Goal: Task Accomplishment & Management: Use online tool/utility

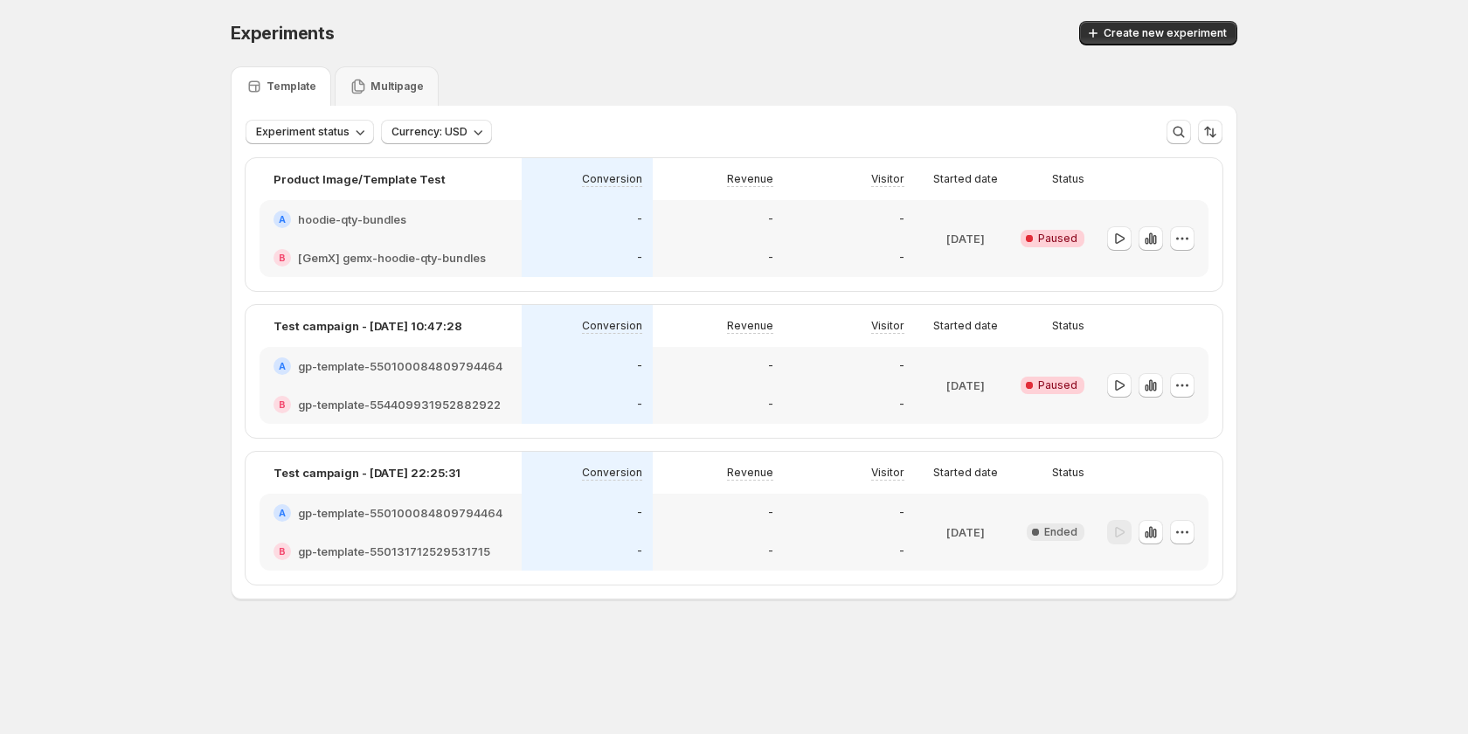
click at [751, 225] on div "-" at bounding box center [718, 219] width 110 height 17
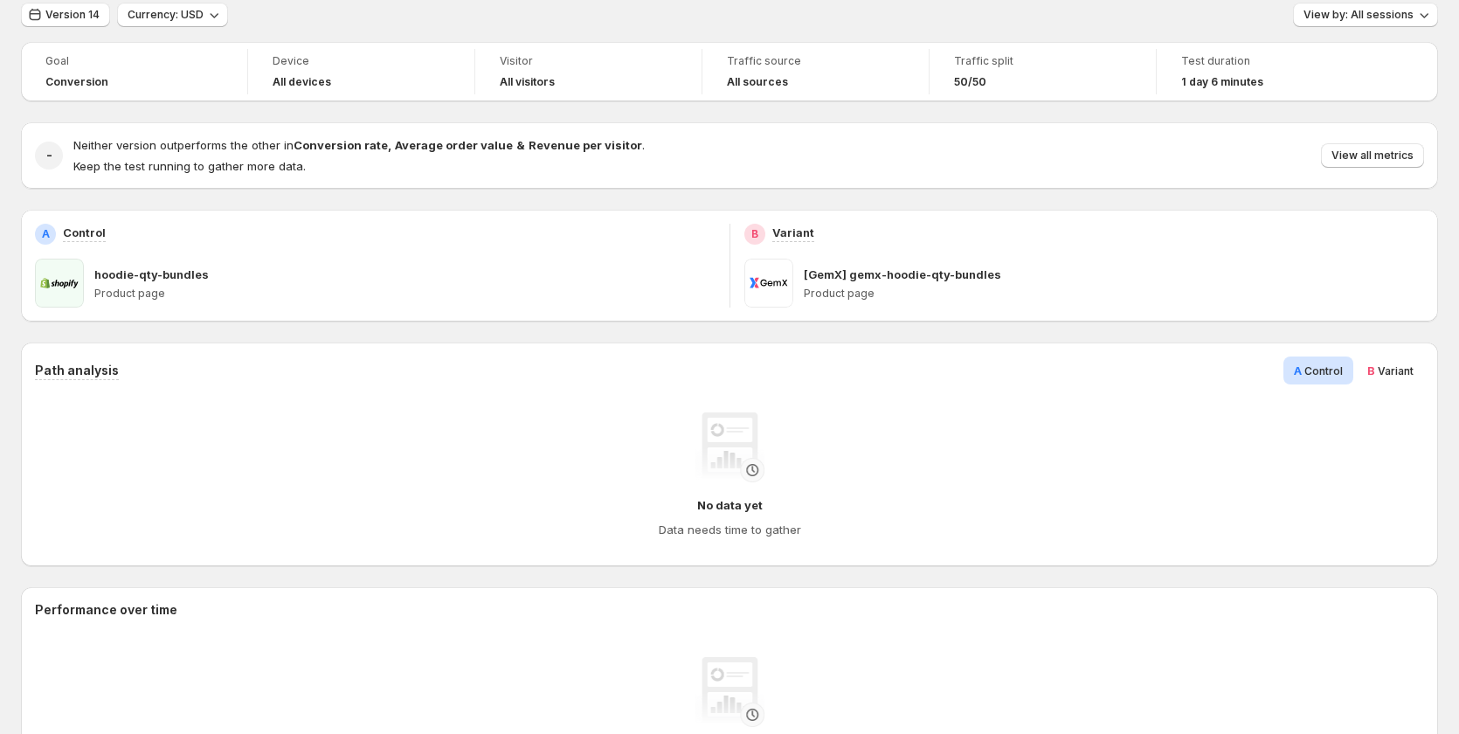
scroll to position [59, 0]
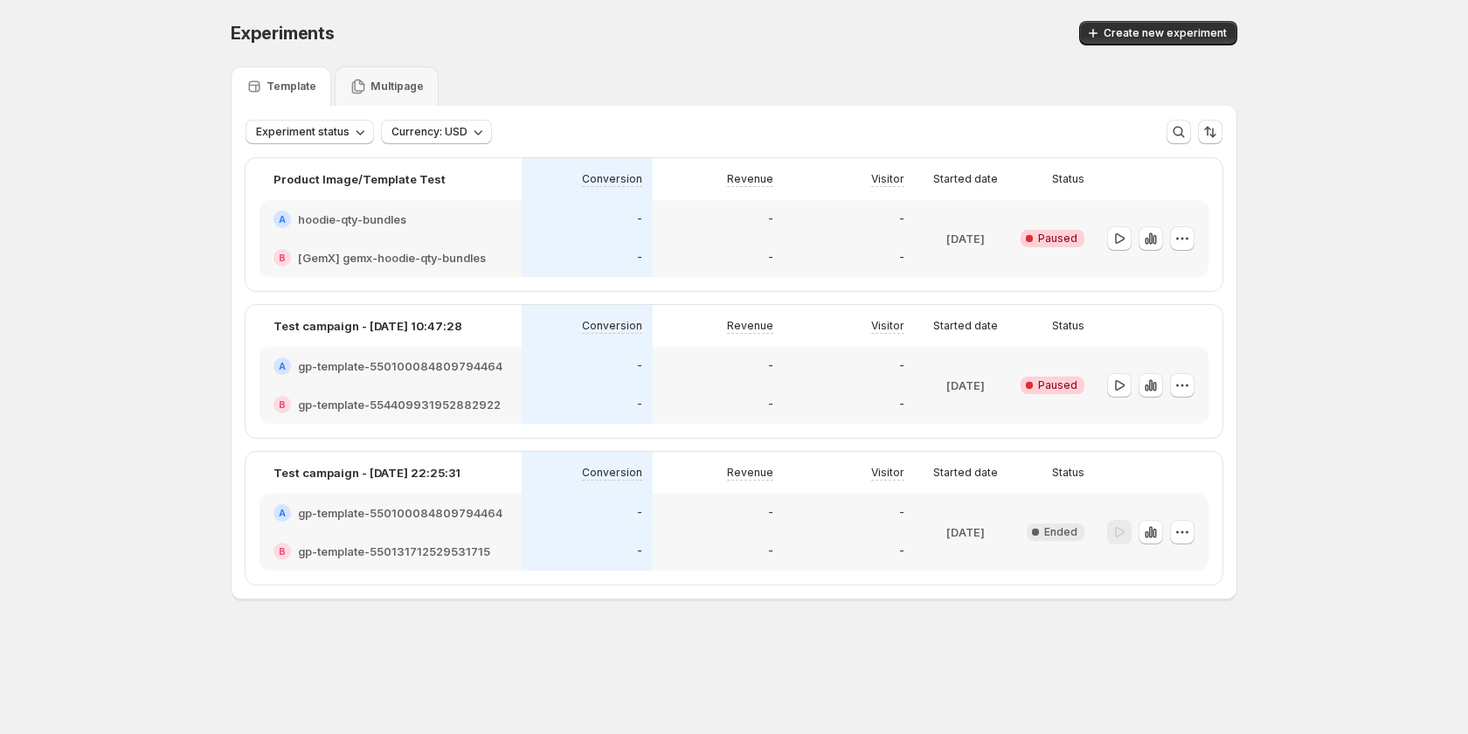
click at [700, 247] on div "-" at bounding box center [718, 258] width 131 height 38
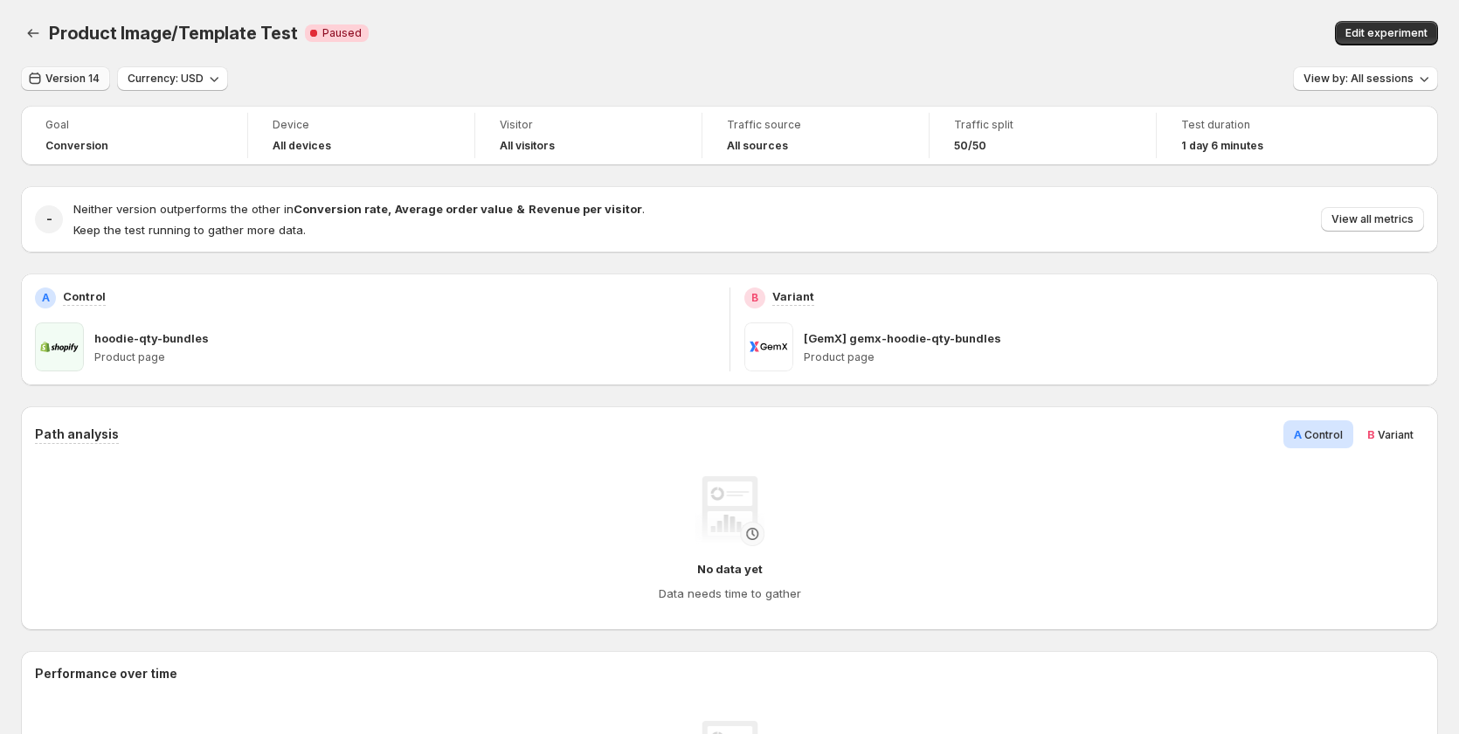
click at [51, 68] on button "Version 14" at bounding box center [65, 78] width 89 height 24
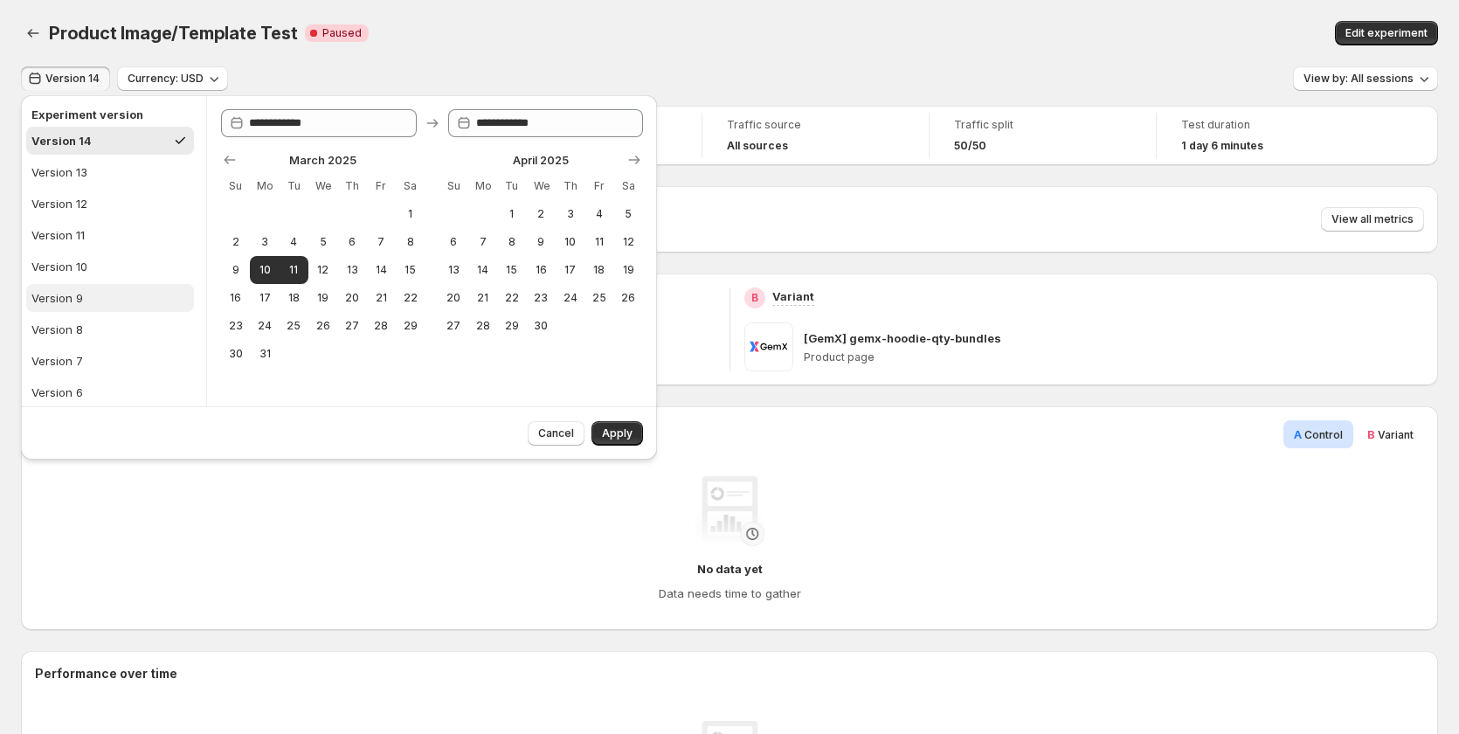
scroll to position [349, 0]
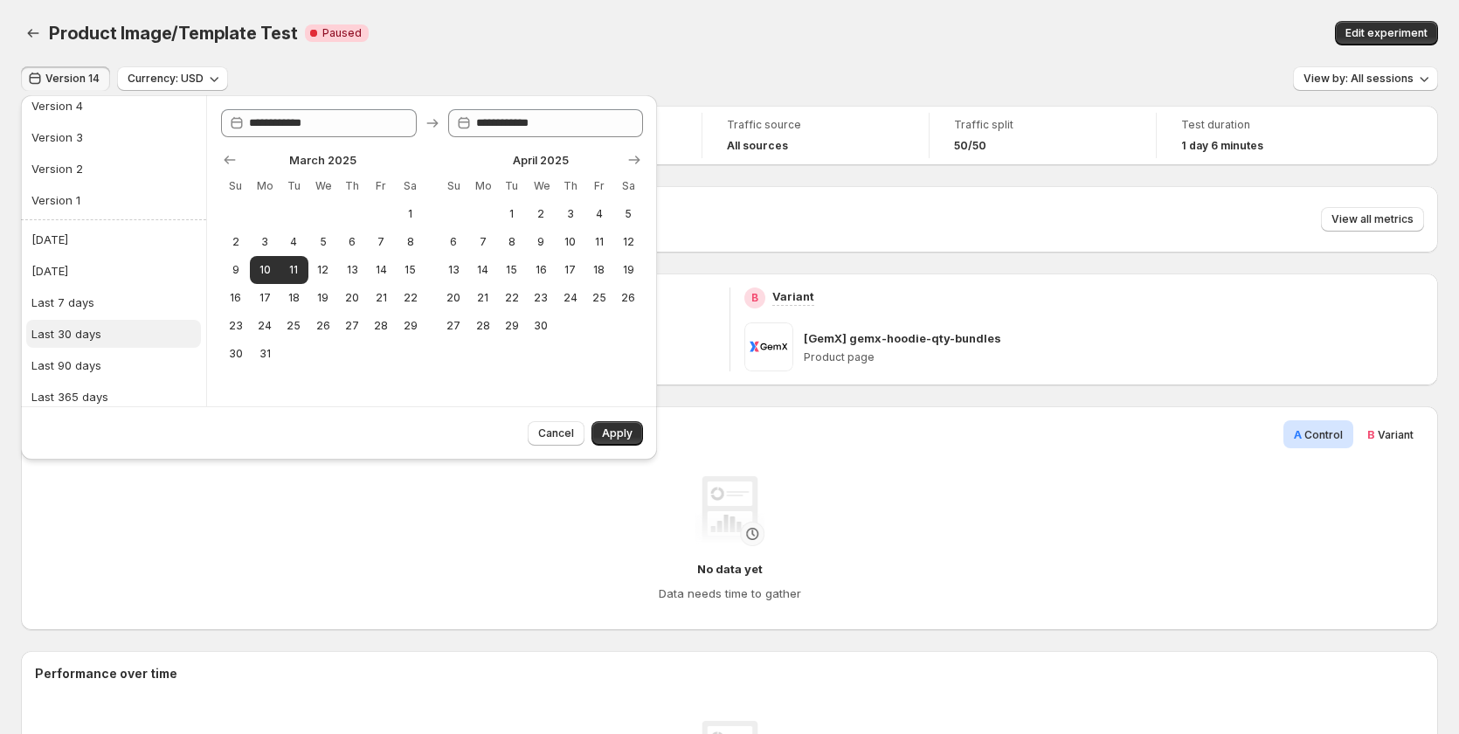
click at [87, 326] on div "Last 30 days" at bounding box center [66, 333] width 70 height 17
type input "**********"
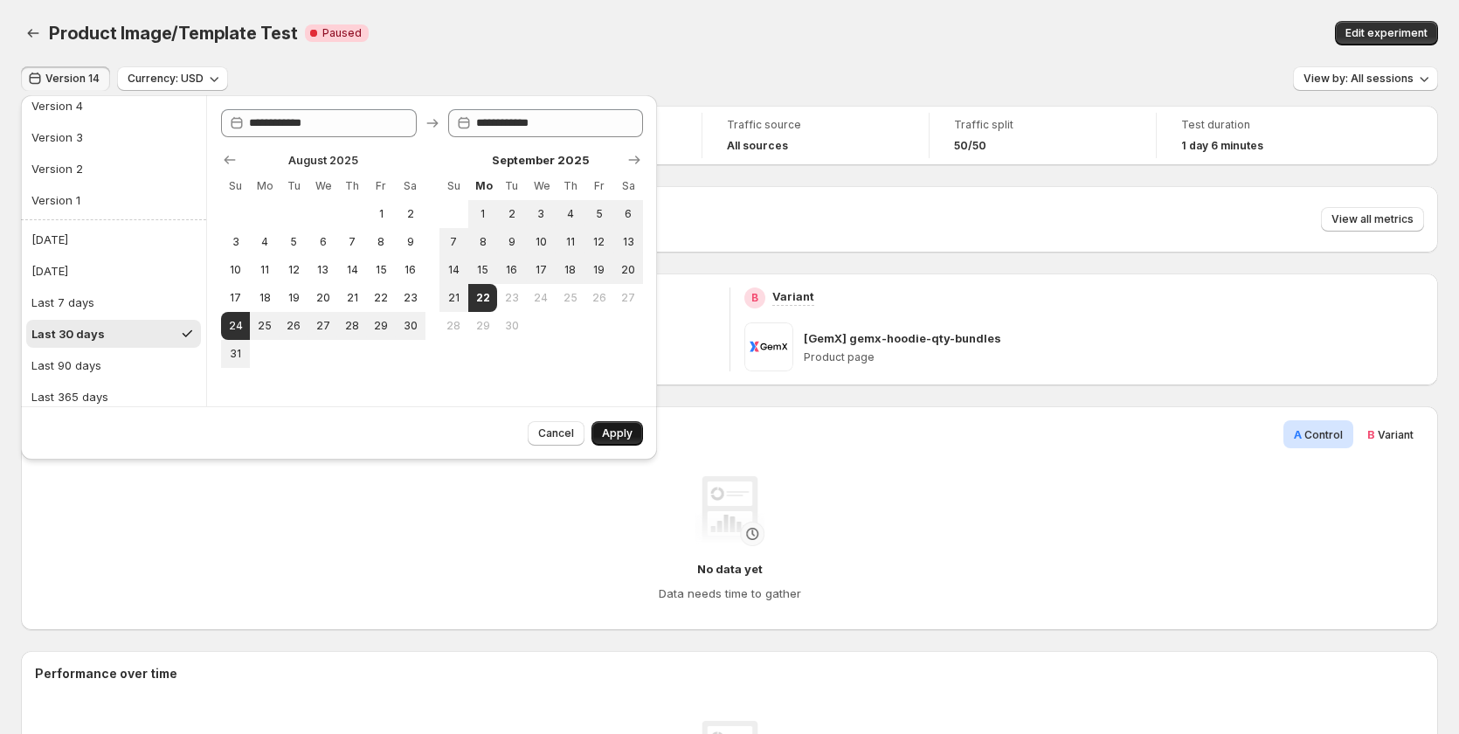
click at [612, 427] on span "Apply" at bounding box center [617, 433] width 31 height 14
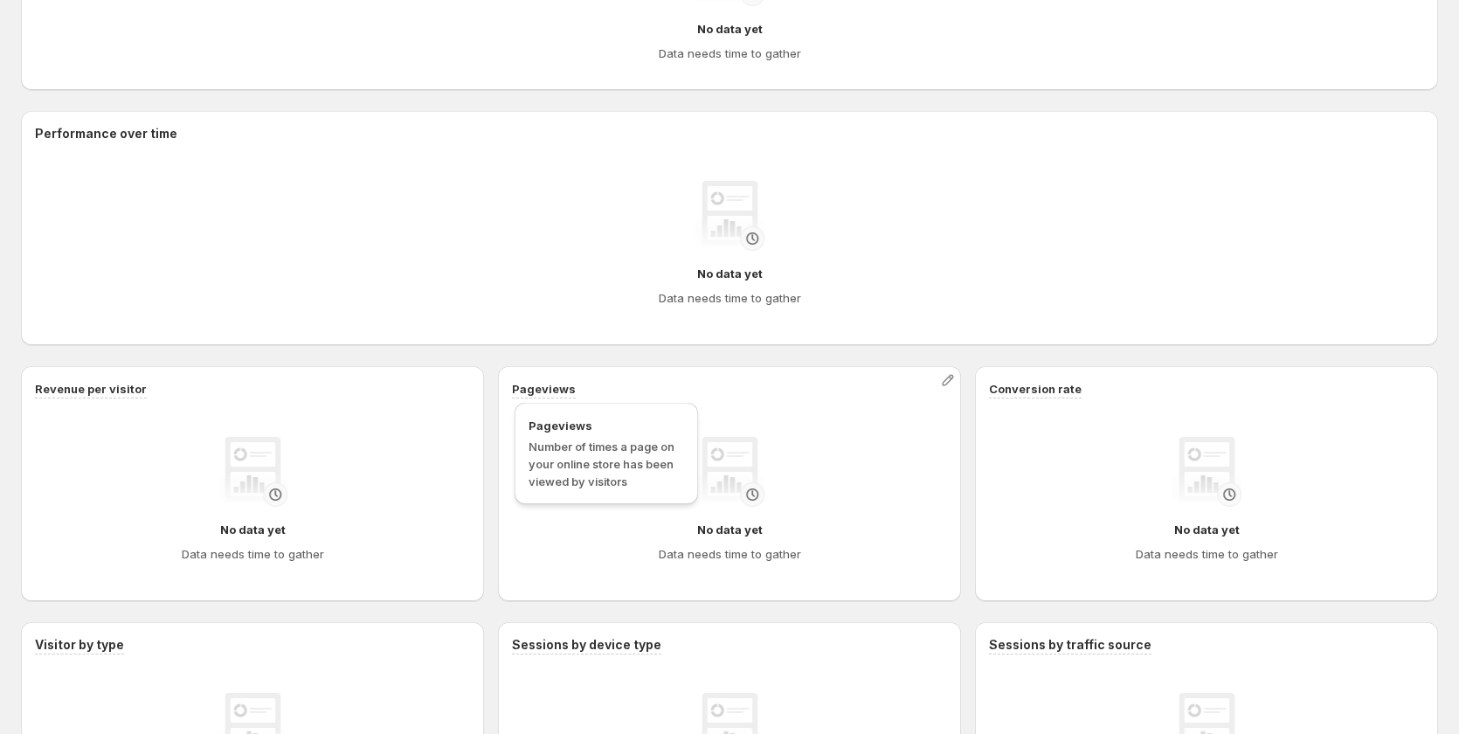
scroll to position [321, 0]
